Goal: Transaction & Acquisition: Purchase product/service

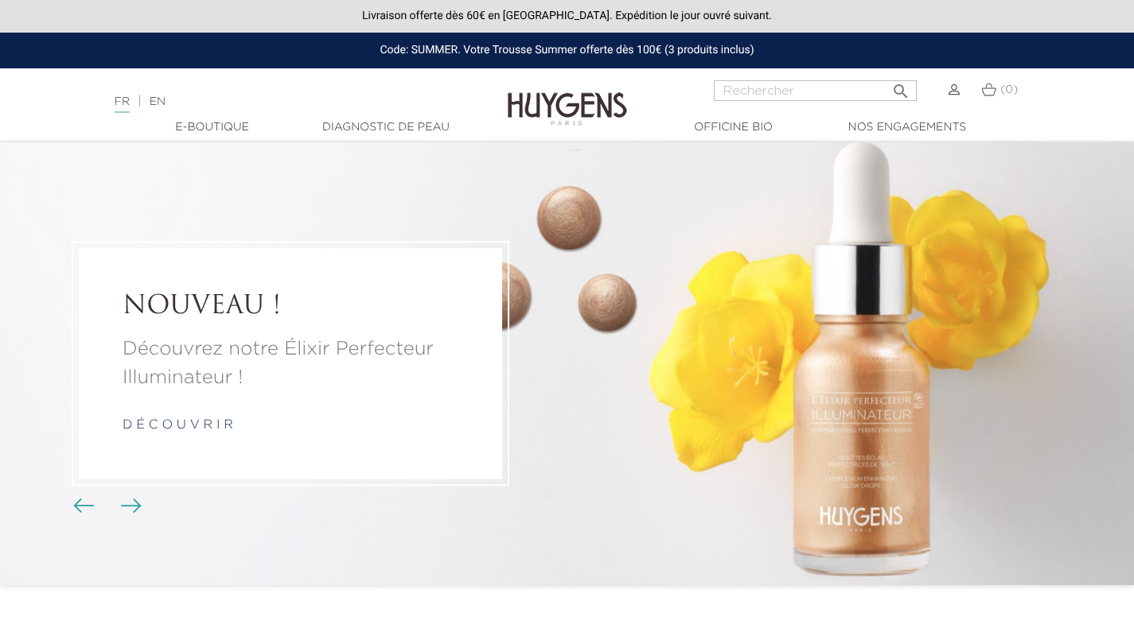
click at [1069, 419] on li "NOUVEAU ! Découvrez notre Élixir Perfecteur Illuminateur ! d é c o u v r i r" at bounding box center [567, 363] width 1134 height 443
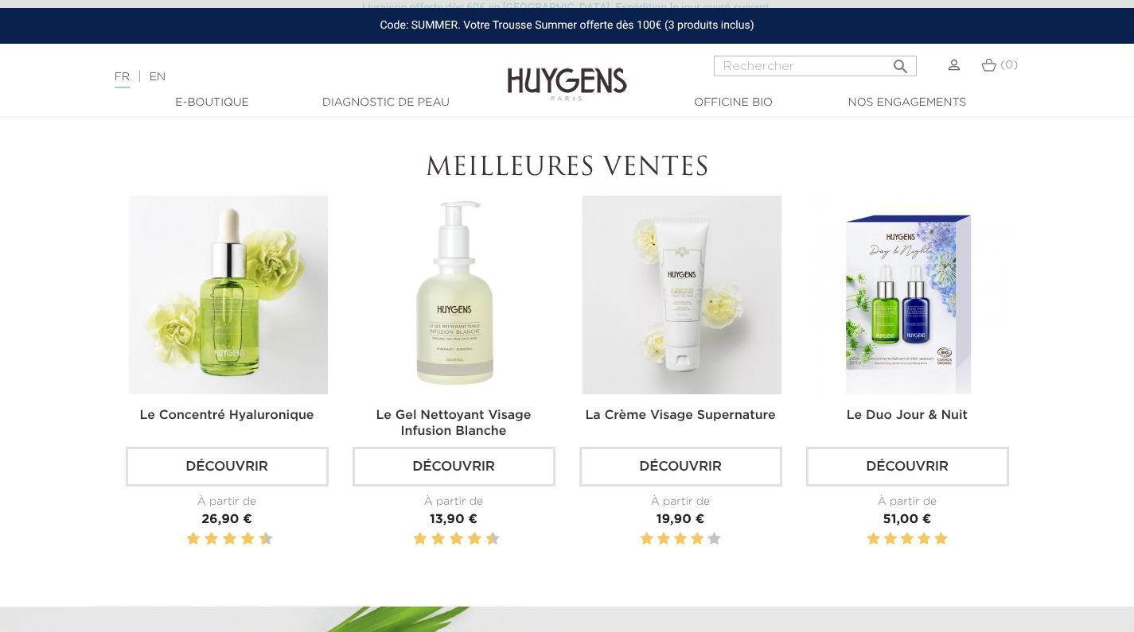
scroll to position [492, 0]
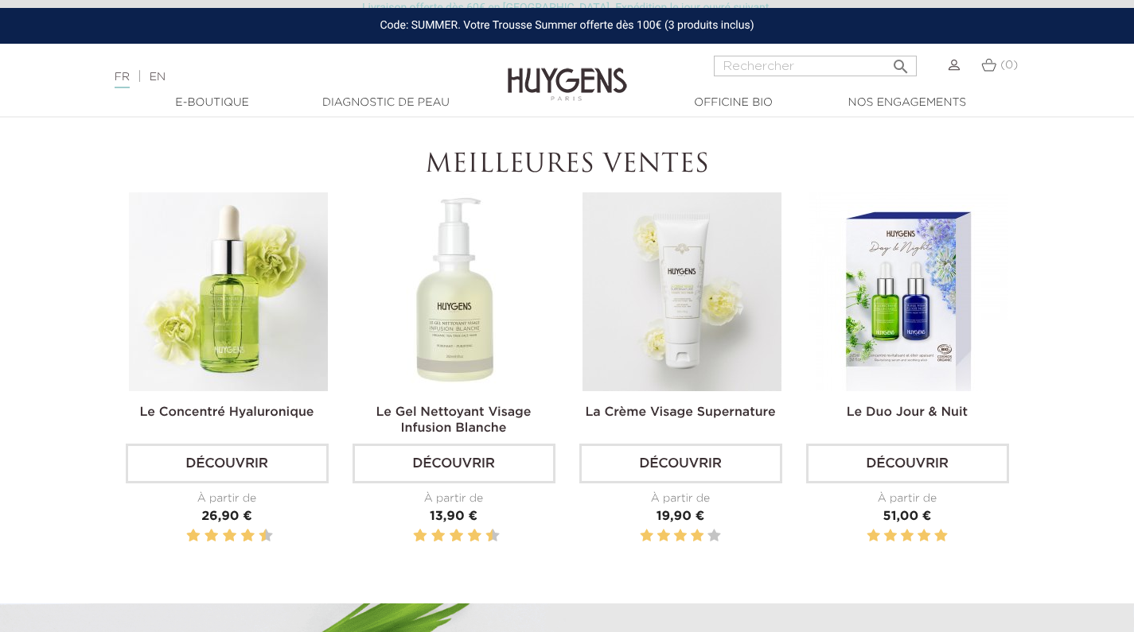
click at [926, 316] on img at bounding box center [908, 292] width 199 height 199
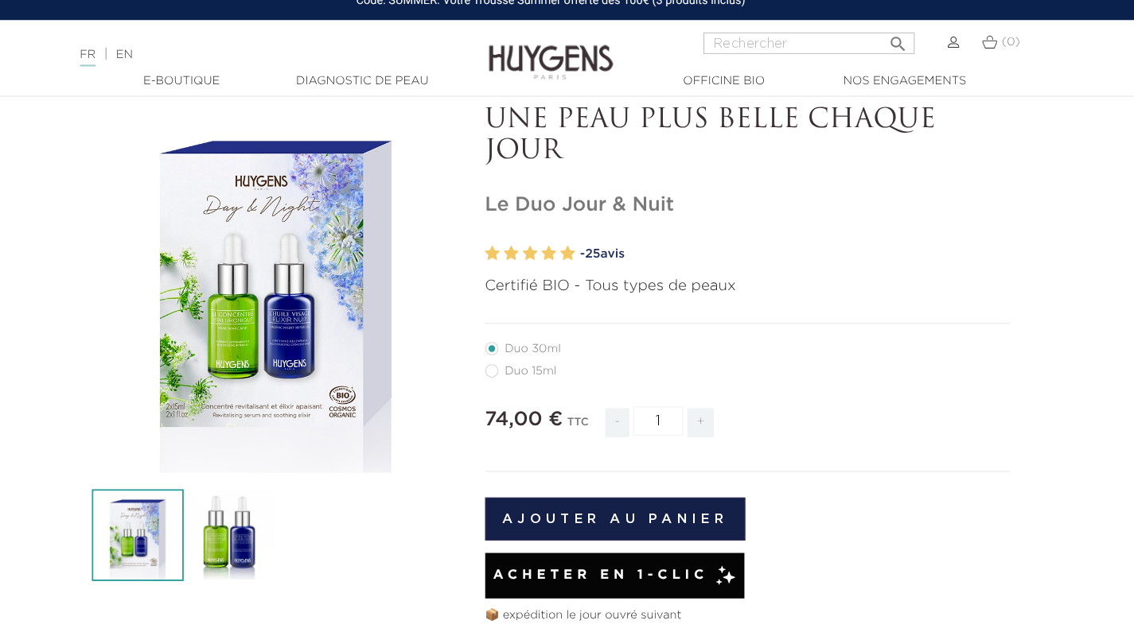
scroll to position [80, 0]
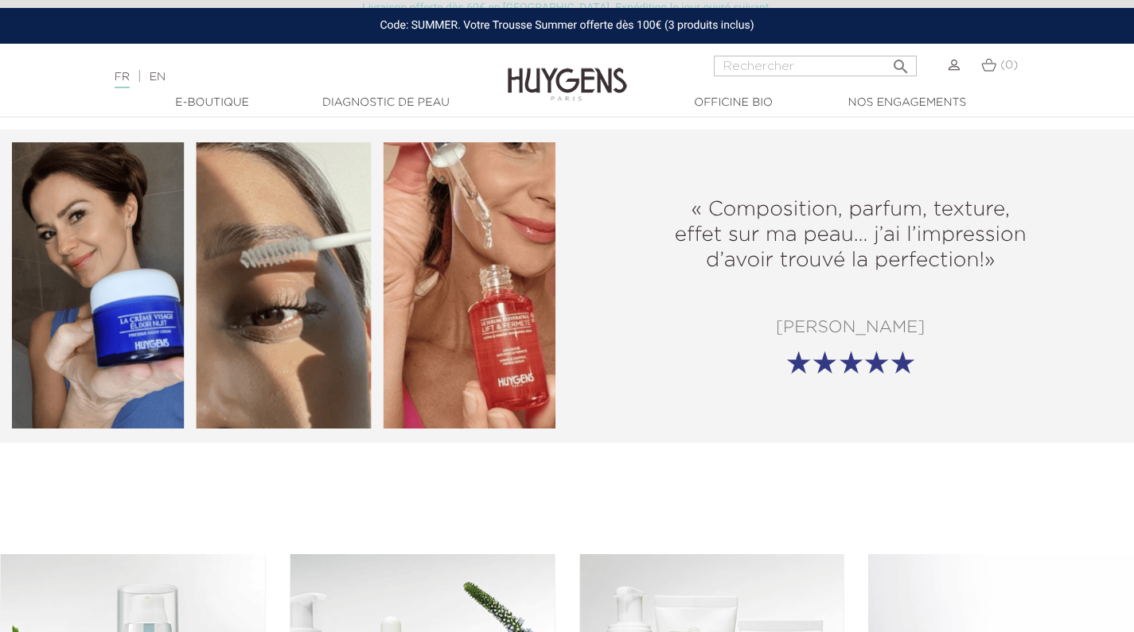
scroll to position [1922, 0]
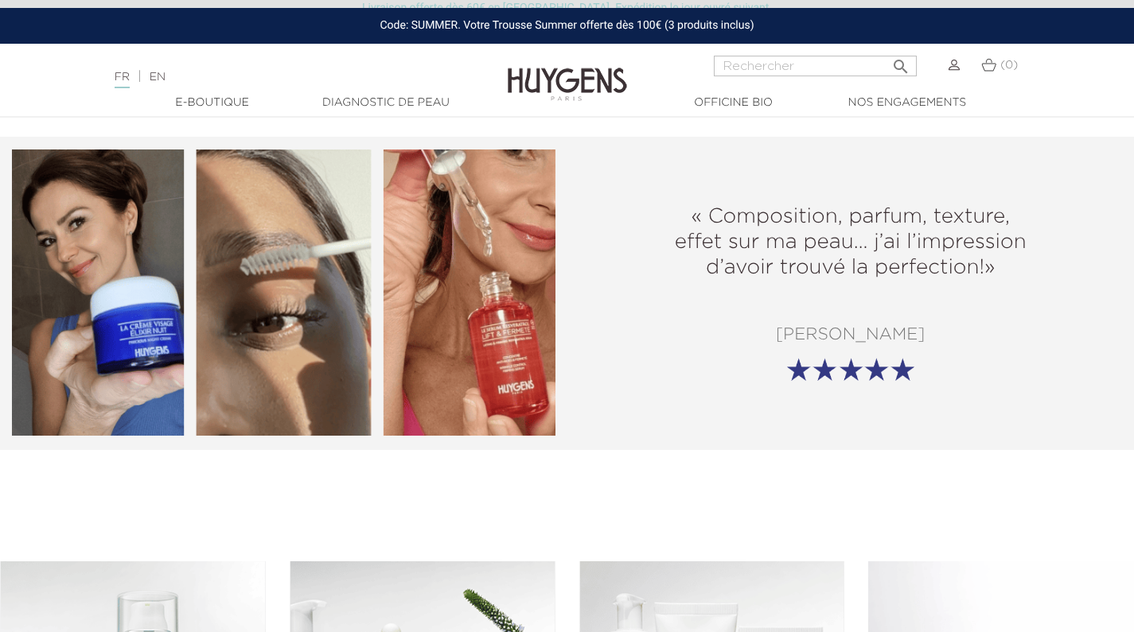
click at [242, 194] on img at bounding box center [283, 293] width 543 height 286
click at [275, 243] on img at bounding box center [283, 293] width 543 height 286
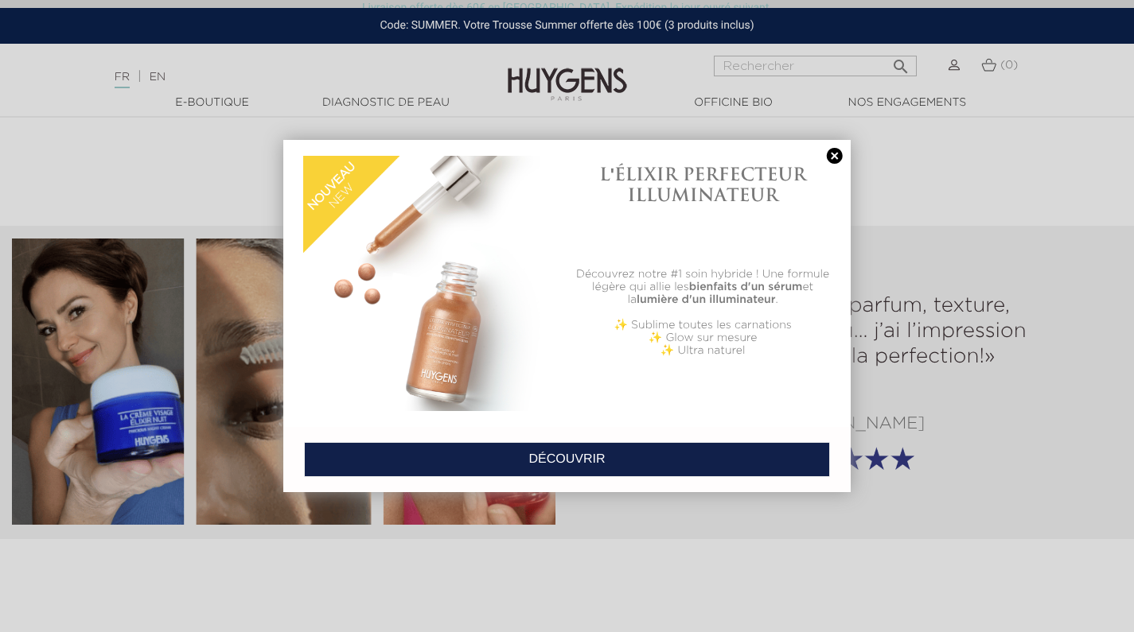
scroll to position [1834, 0]
click at [810, 153] on div "L'ÉLIXIR PERFECTEUR ILLUMINATEUR" at bounding box center [702, 208] width 255 height 112
click at [834, 159] on link at bounding box center [834, 156] width 22 height 17
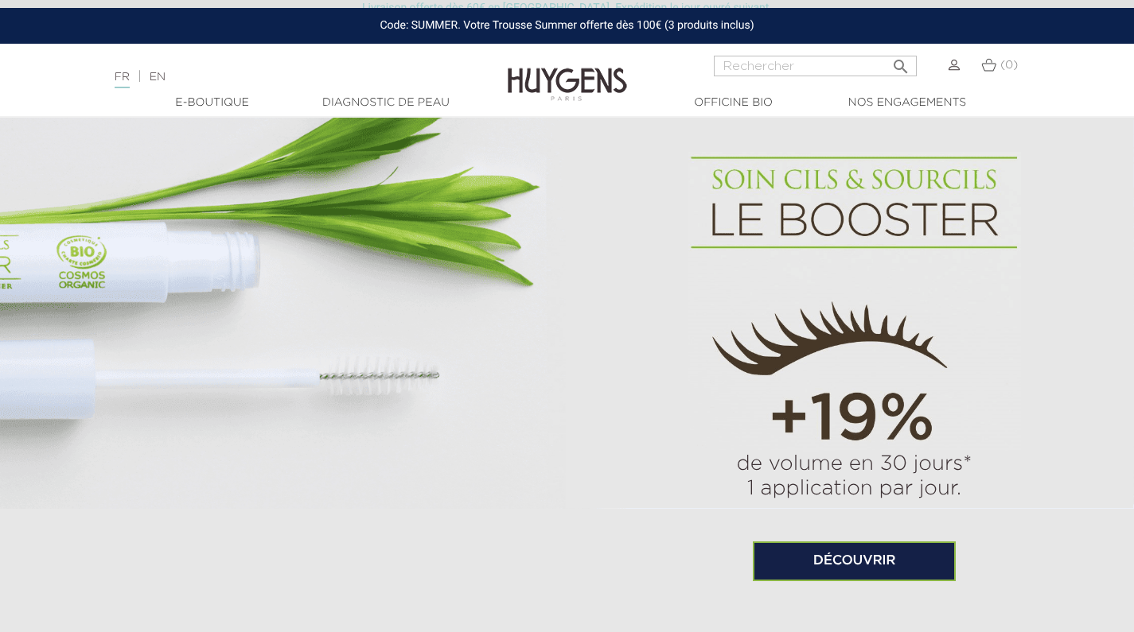
scroll to position [999, 0]
click at [914, 562] on link "Découvrir" at bounding box center [854, 563] width 203 height 40
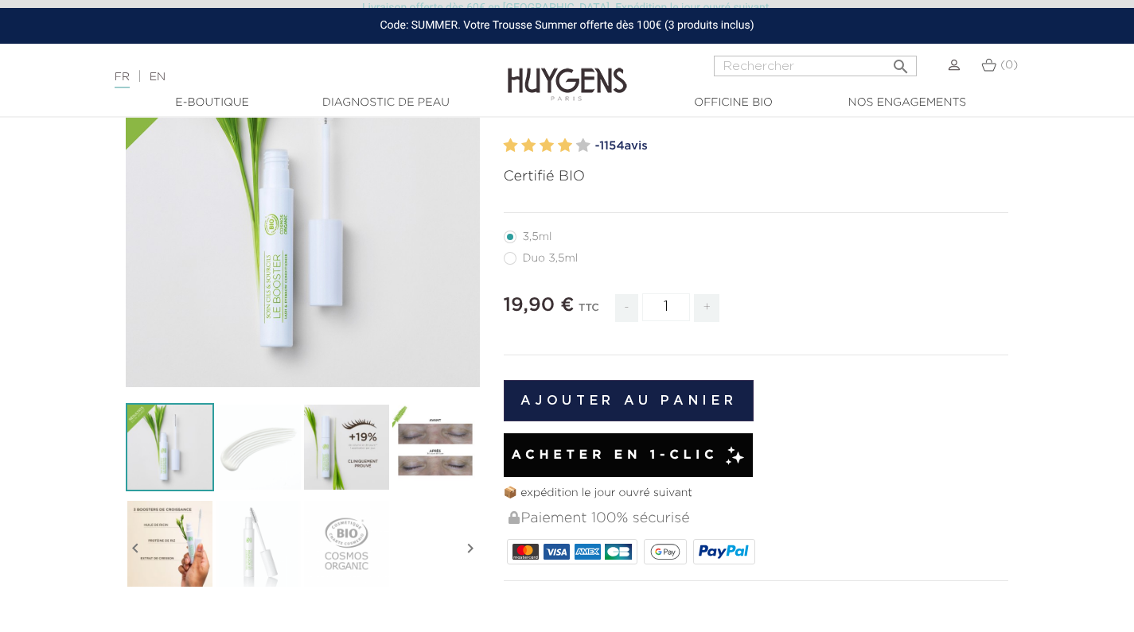
scroll to position [177, 0]
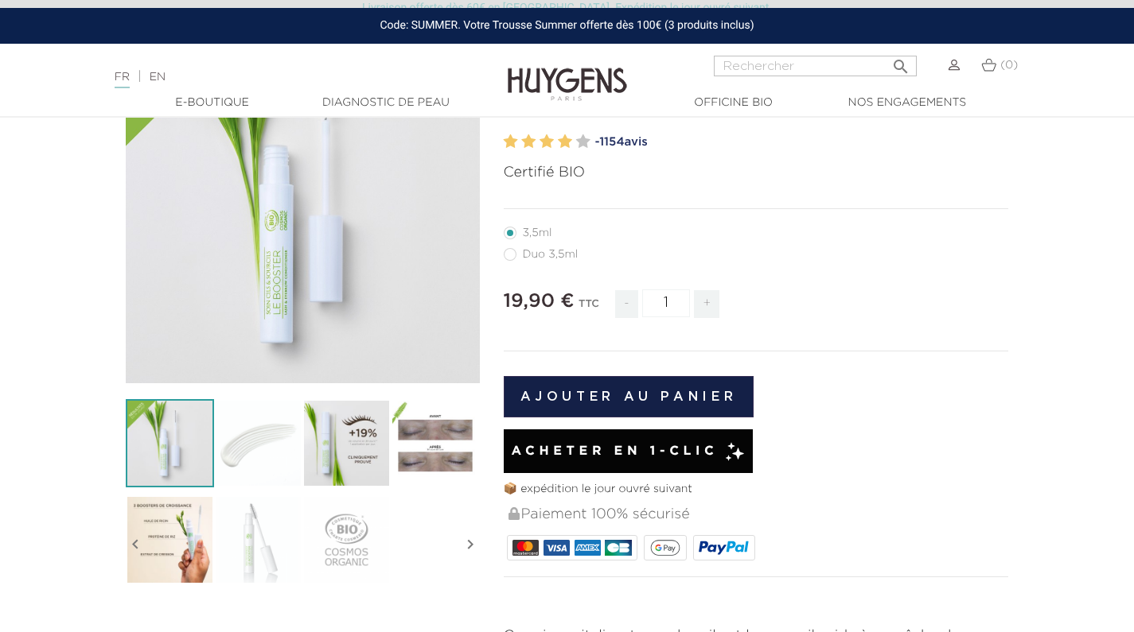
click at [435, 453] on img at bounding box center [435, 443] width 88 height 88
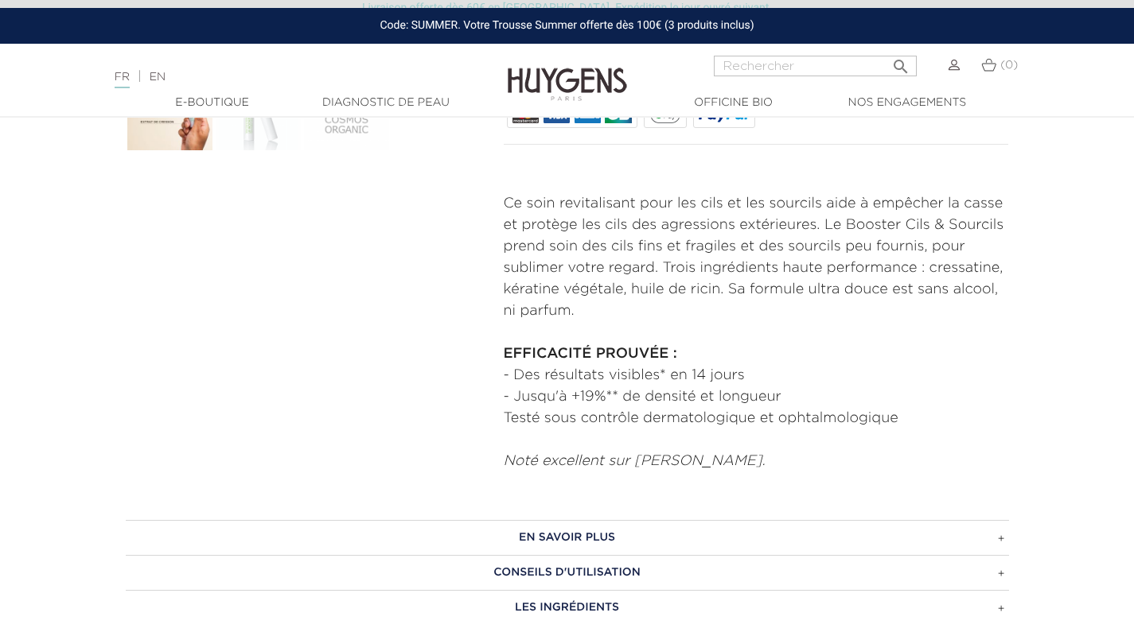
scroll to position [641, 0]
